Goal: Use online tool/utility: Use online tool/utility

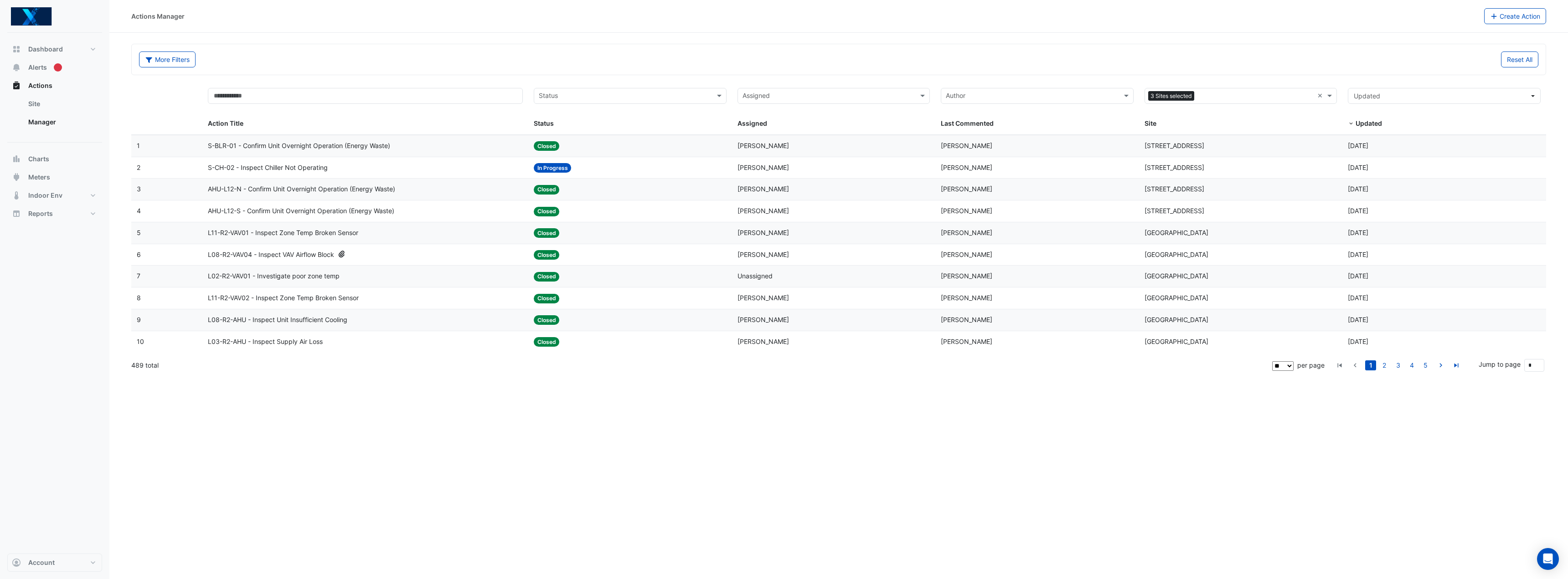
click at [368, 146] on span "S-BLR-01 - Confirm Unit Overnight Operation (Energy Waste)" at bounding box center [299, 145] width 183 height 10
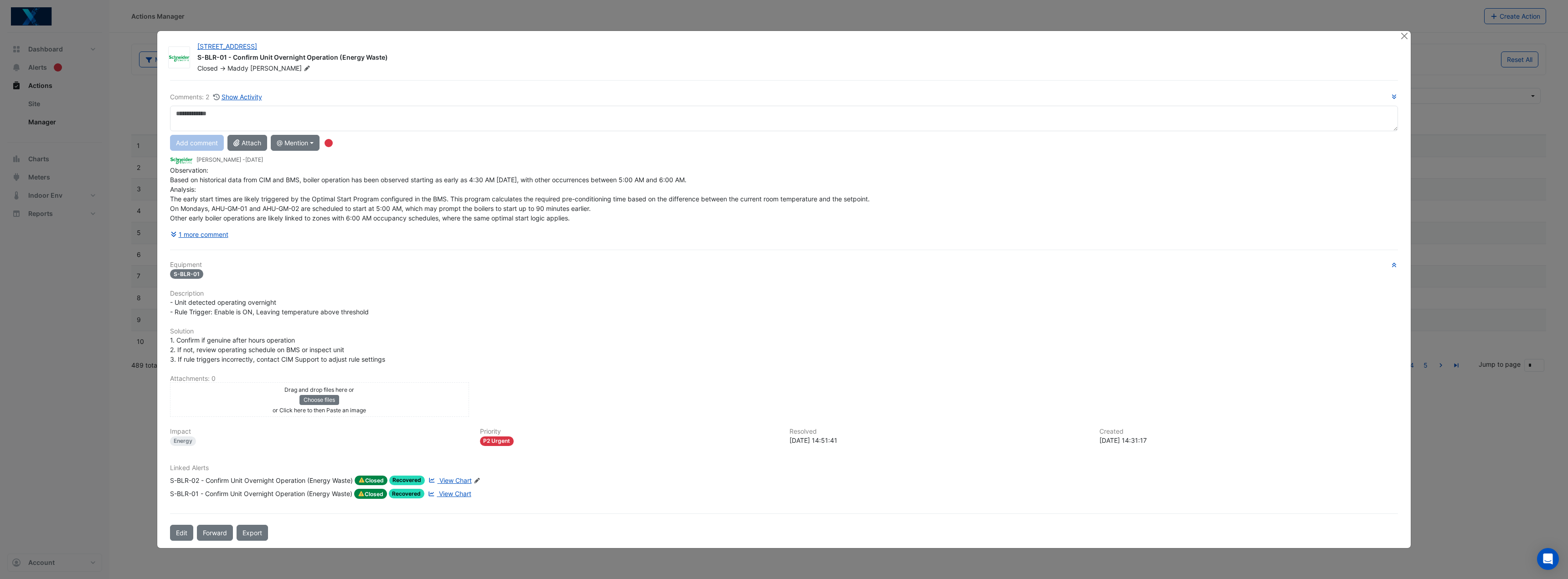
click at [88, 425] on ngb-modal-window "[STREET_ADDRESS] S-BLR-01 - Confirm Unit Overnight Operation (Energy Waste) Clo…" at bounding box center [784, 290] width 1568 height 579
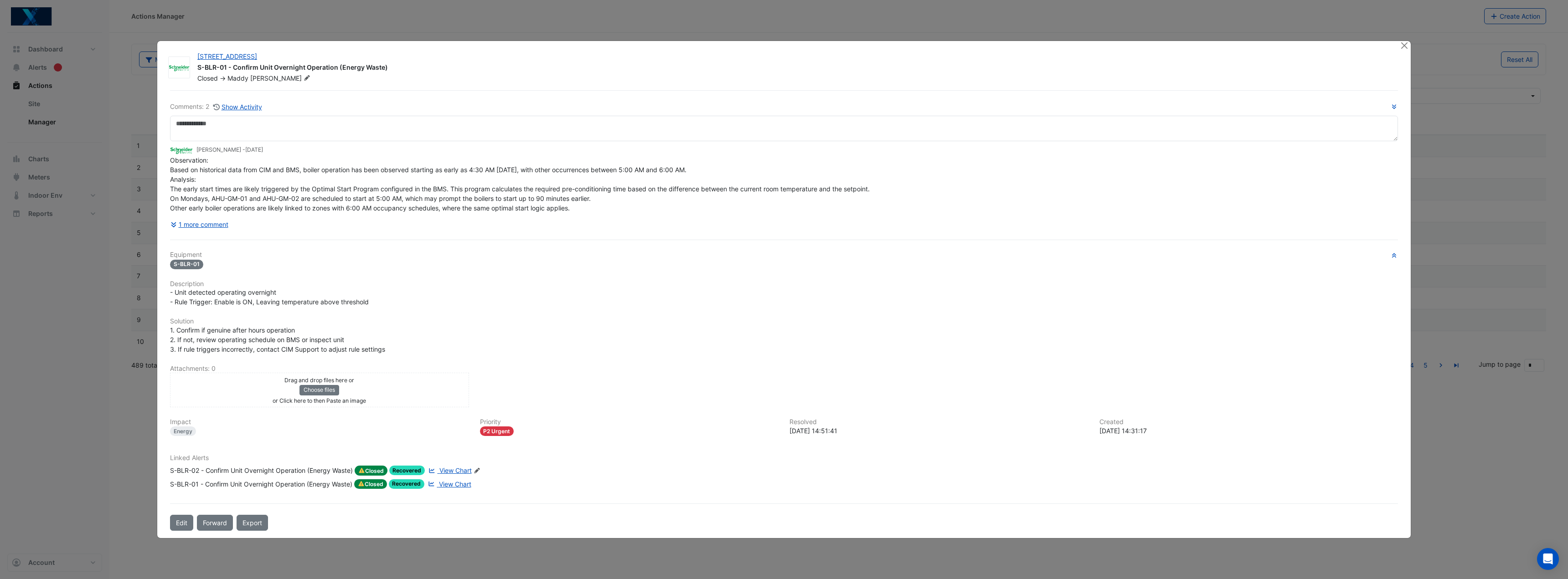
click at [105, 185] on ngb-modal-window "[STREET_ADDRESS] S-BLR-01 - Confirm Unit Overnight Operation (Energy Waste) Clo…" at bounding box center [784, 290] width 1568 height 579
click at [1491, 331] on ngb-modal-window "[STREET_ADDRESS] S-BLR-01 - Confirm Unit Overnight Operation (Energy Waste) Clo…" at bounding box center [784, 290] width 1568 height 579
click at [474, 40] on ngb-modal-window "[STREET_ADDRESS] S-BLR-01 - Confirm Unit Overnight Operation (Energy Waste) Clo…" at bounding box center [784, 290] width 1568 height 579
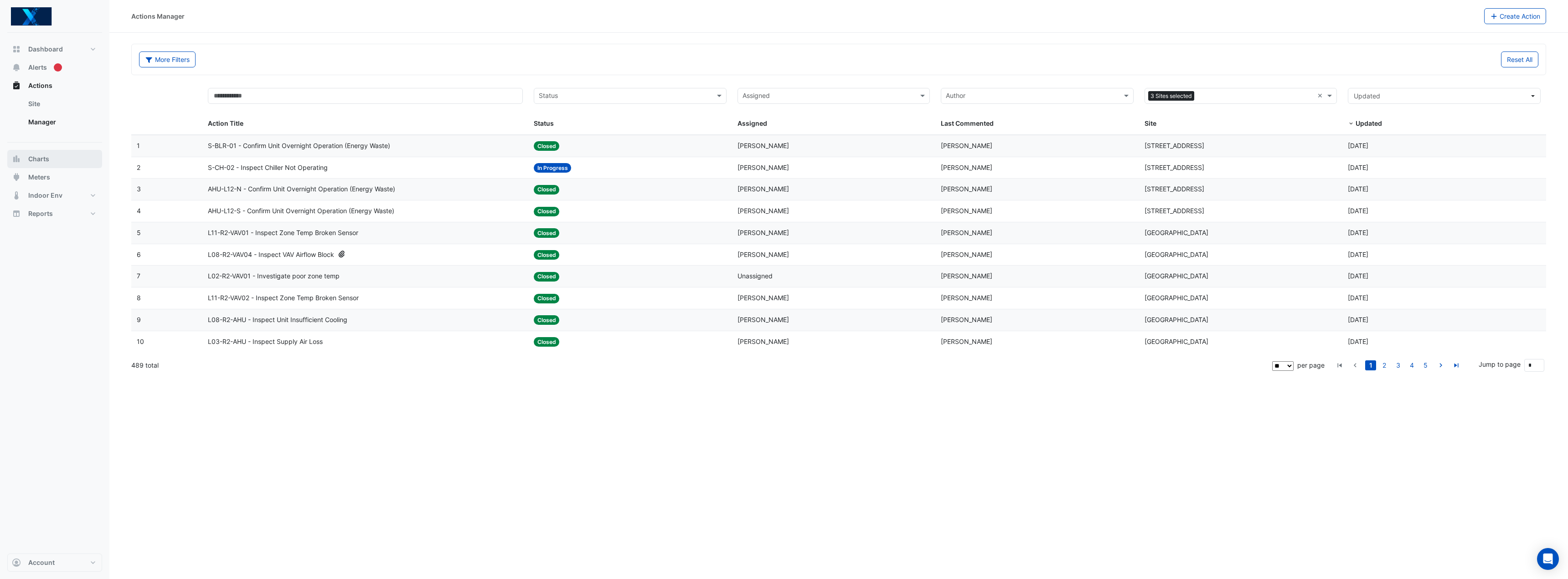
click at [49, 154] on button "Charts" at bounding box center [55, 159] width 95 height 18
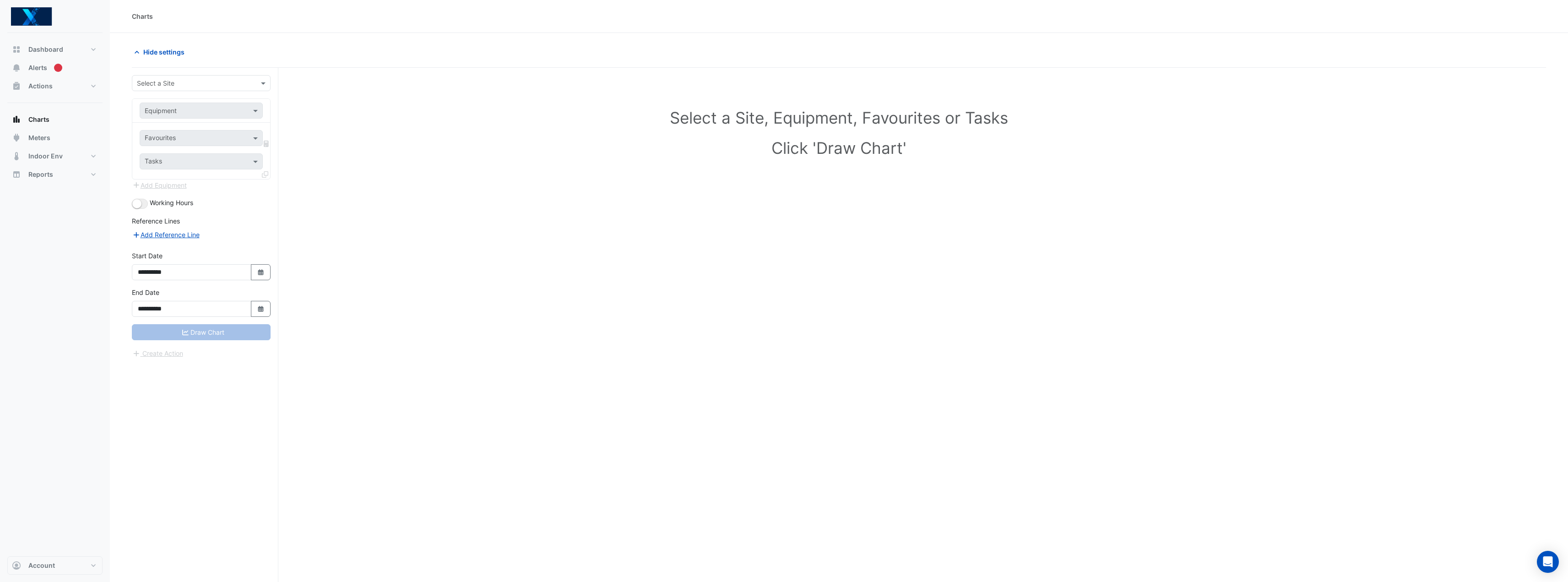
click at [182, 85] on input "text" at bounding box center [192, 84] width 110 height 10
click at [174, 100] on span "[STREET_ADDRESS]" at bounding box center [169, 103] width 60 height 8
click at [182, 112] on input "text" at bounding box center [192, 111] width 95 height 10
click at [187, 168] on div "CH-01" at bounding box center [208, 166] width 137 height 13
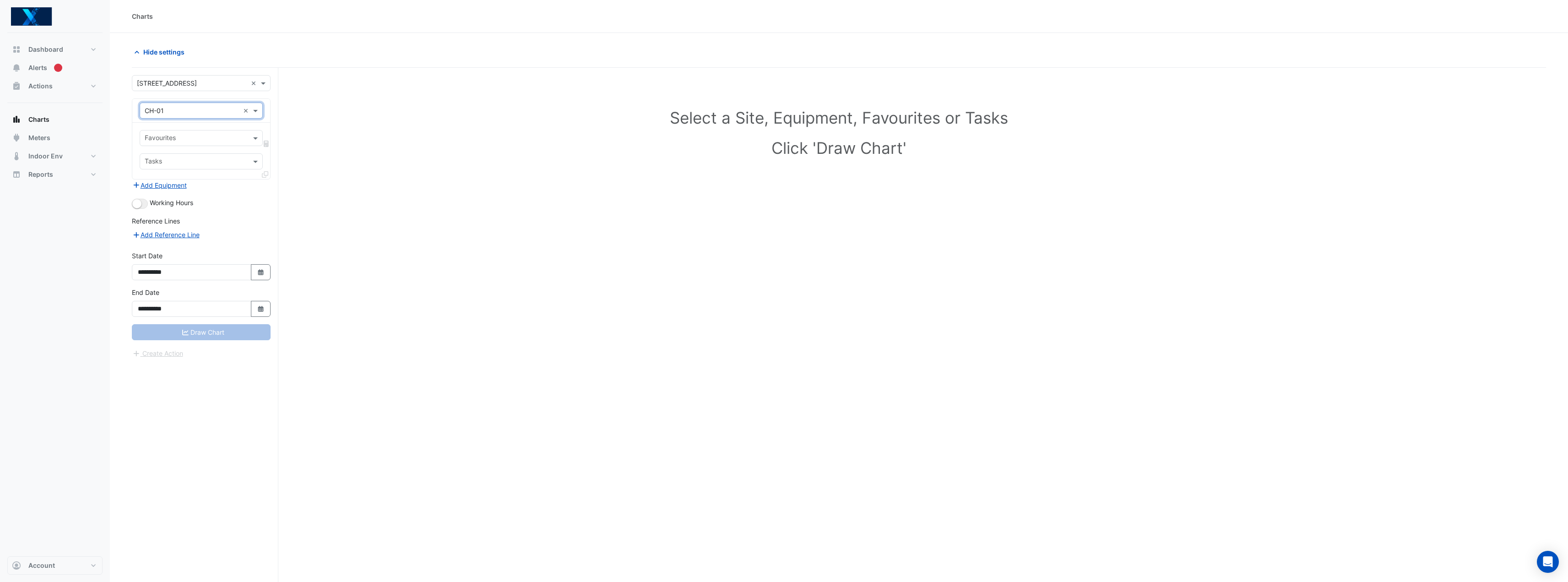
click at [173, 139] on input "text" at bounding box center [196, 139] width 103 height 10
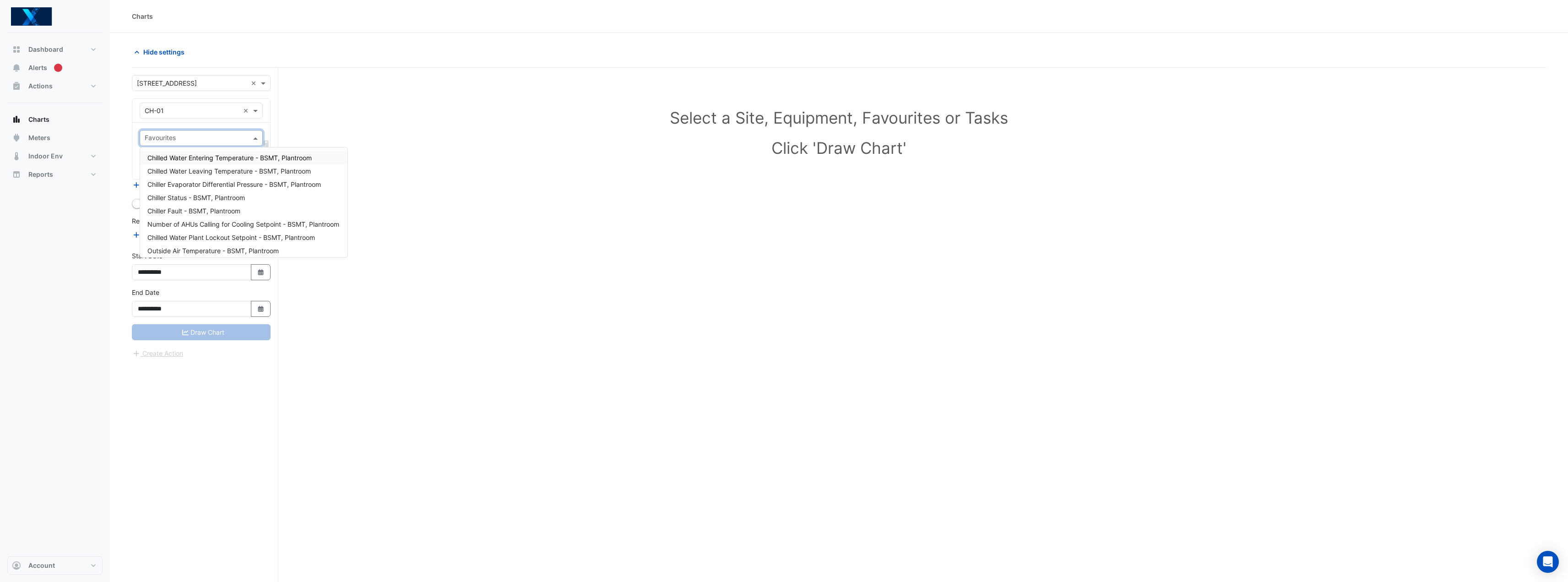
click at [184, 158] on span "Chilled Water Entering Temperature - BSMT, Plantroom" at bounding box center [229, 158] width 164 height 8
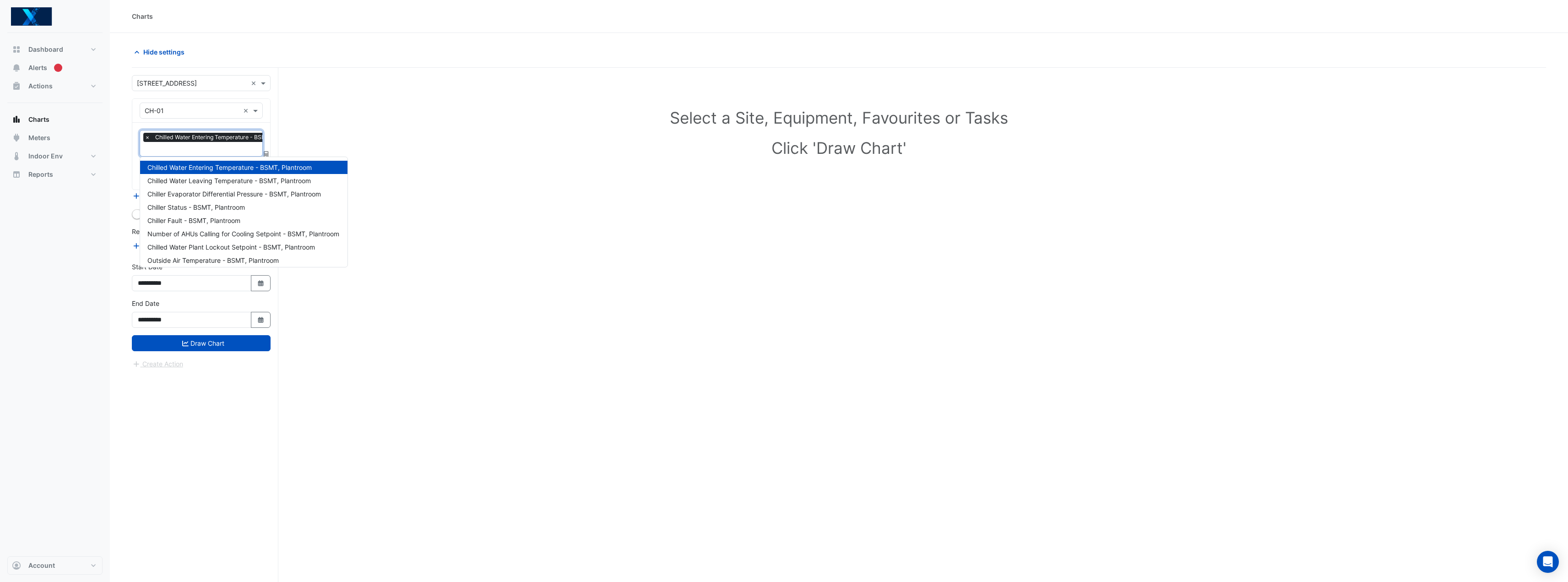
click at [194, 152] on input "text" at bounding box center [224, 150] width 160 height 10
click at [203, 181] on span "Chilled Water Leaving Temperature - BSMT, Plantroom" at bounding box center [229, 180] width 163 height 8
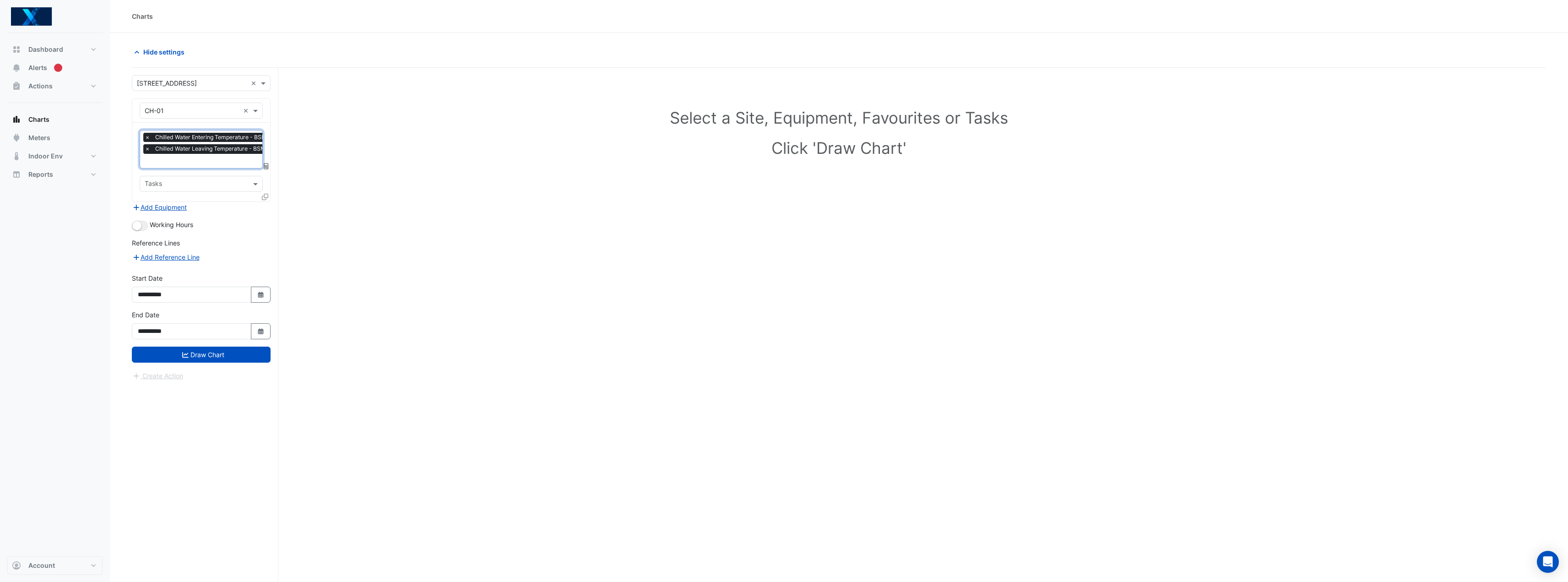
click at [186, 164] on input "text" at bounding box center [224, 162] width 160 height 10
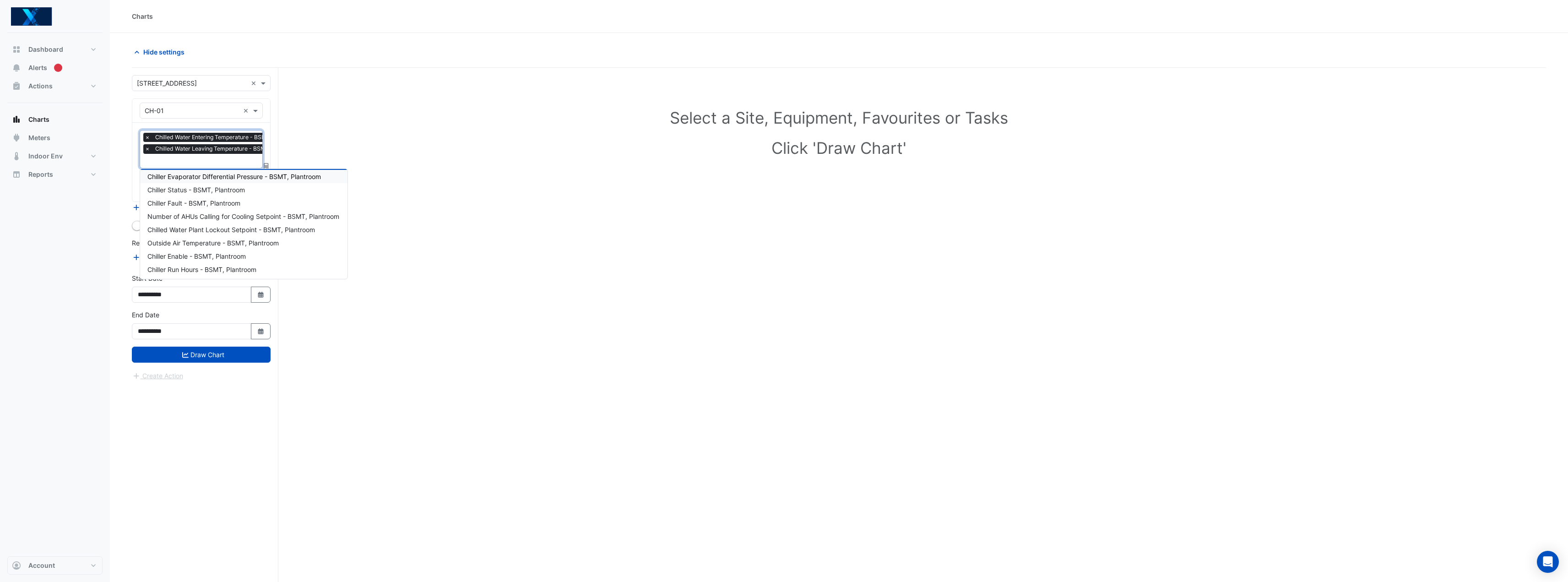
scroll to position [46, 0]
click at [255, 225] on span "Outside Air Temperature - BSMT, Plantroom" at bounding box center [213, 226] width 131 height 8
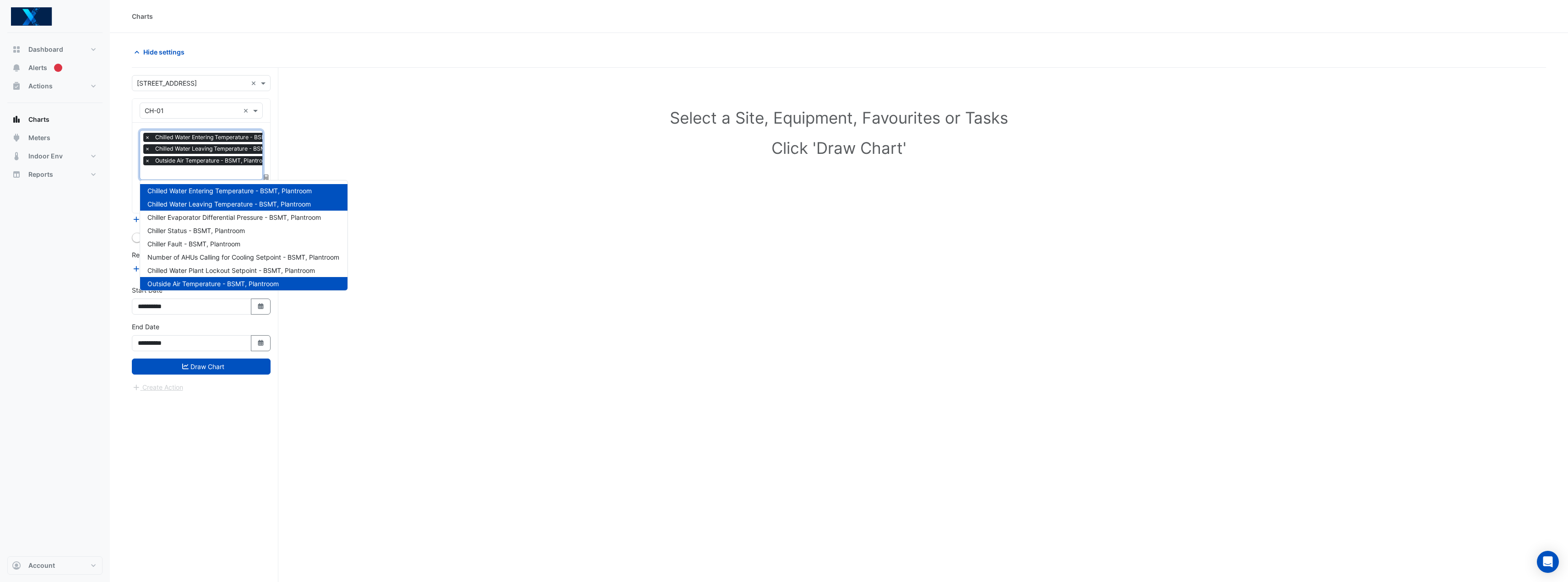
click at [190, 171] on input "text" at bounding box center [224, 174] width 160 height 10
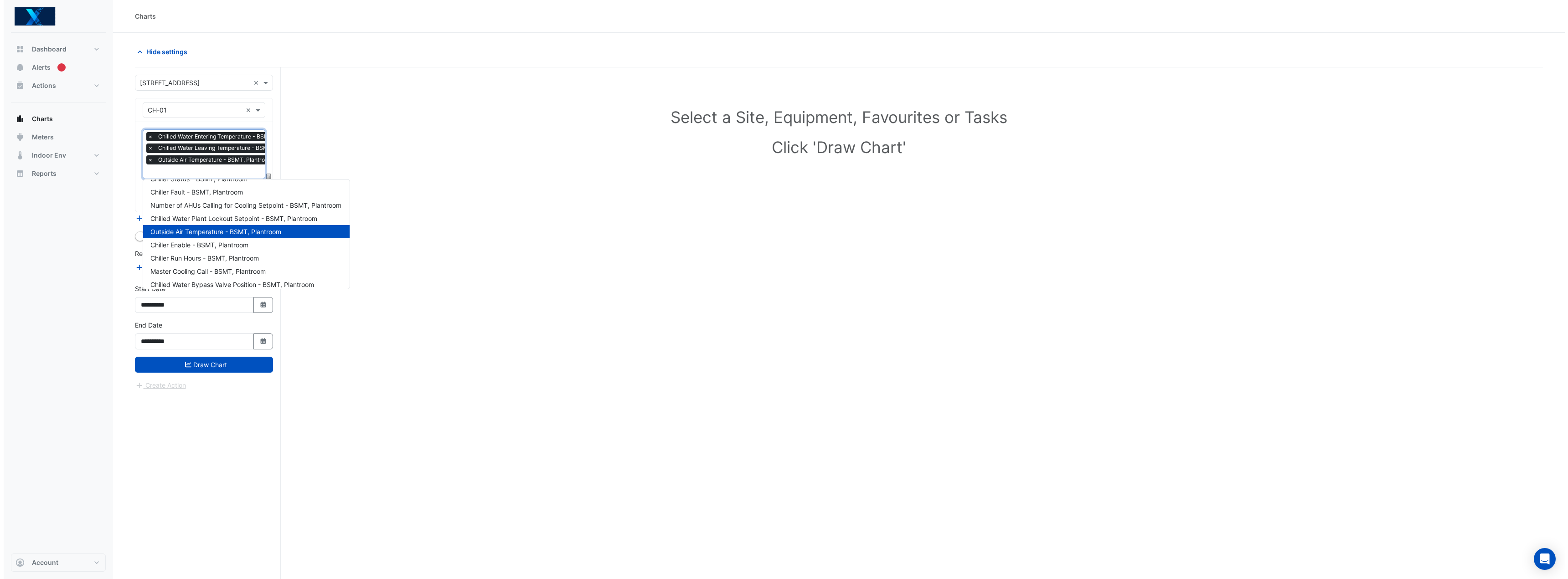
scroll to position [5, 0]
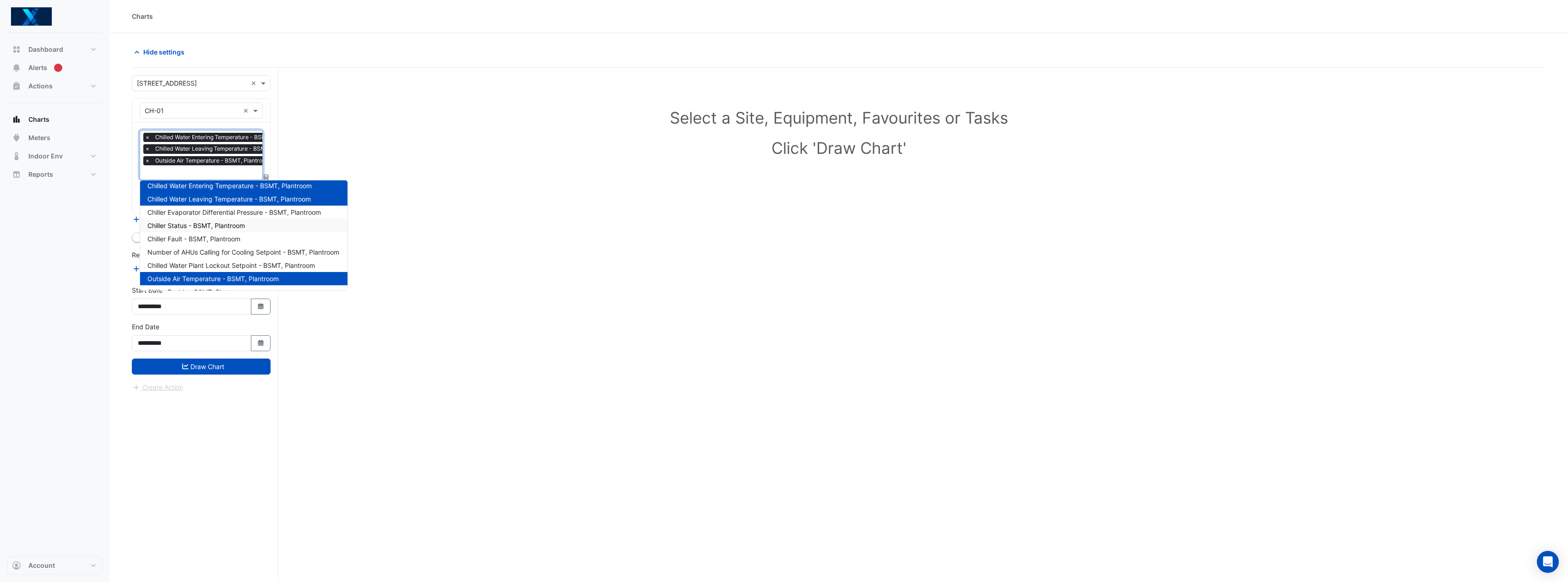
click at [420, 221] on div "Select a Site, Equipment, Favourites or Tasks Click 'Draw Chart'" at bounding box center [839, 342] width 1414 height 549
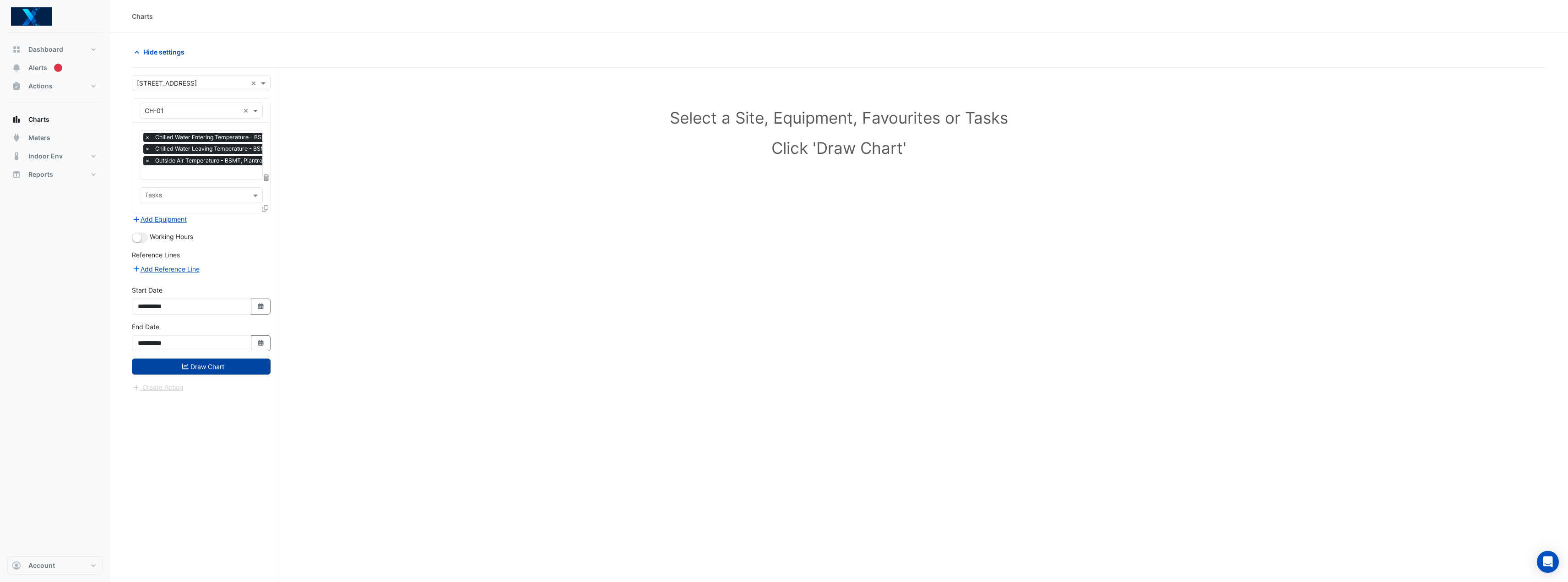
click at [226, 360] on button "Draw Chart" at bounding box center [201, 366] width 139 height 16
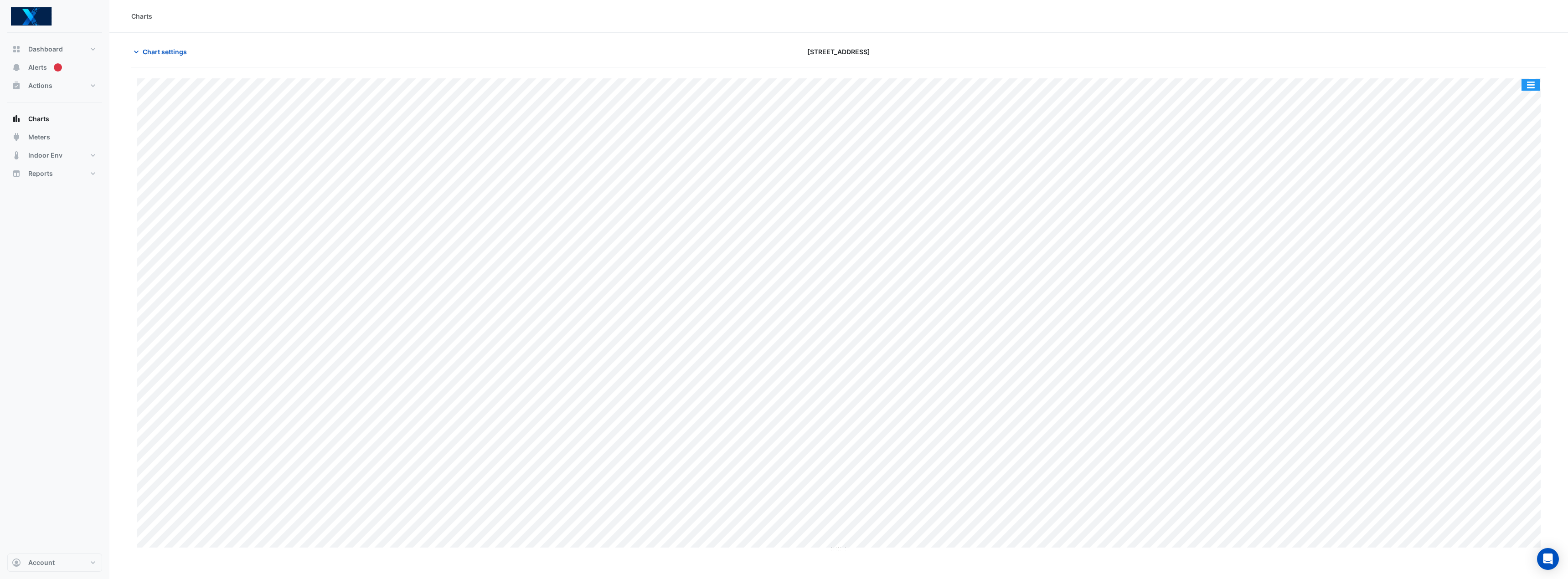
click at [1532, 88] on button "button" at bounding box center [1531, 85] width 18 height 12
